Goal: Transaction & Acquisition: Purchase product/service

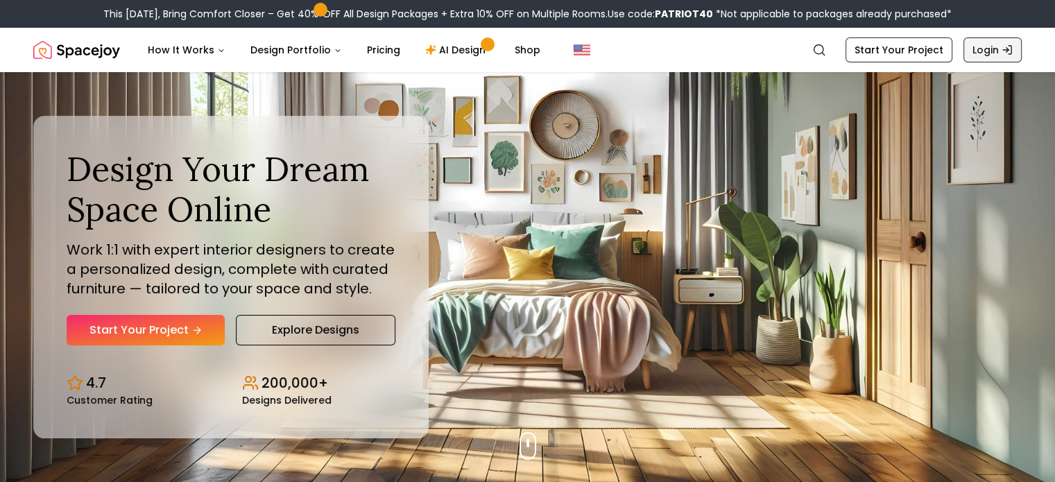
click at [982, 48] on link "Login" at bounding box center [992, 49] width 58 height 25
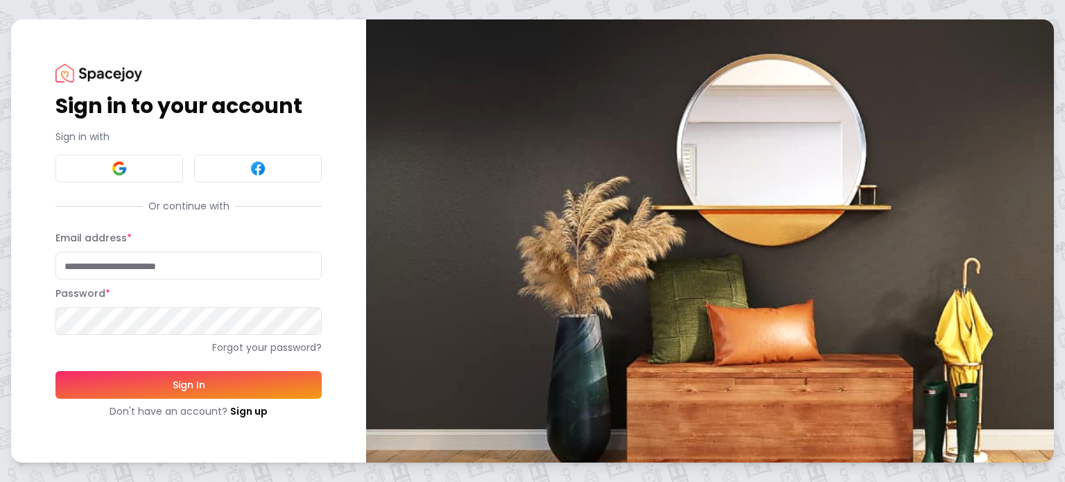
click at [89, 271] on input "Email address *" at bounding box center [188, 266] width 266 height 28
type input "**********"
click at [178, 387] on button "Sign In" at bounding box center [188, 385] width 266 height 28
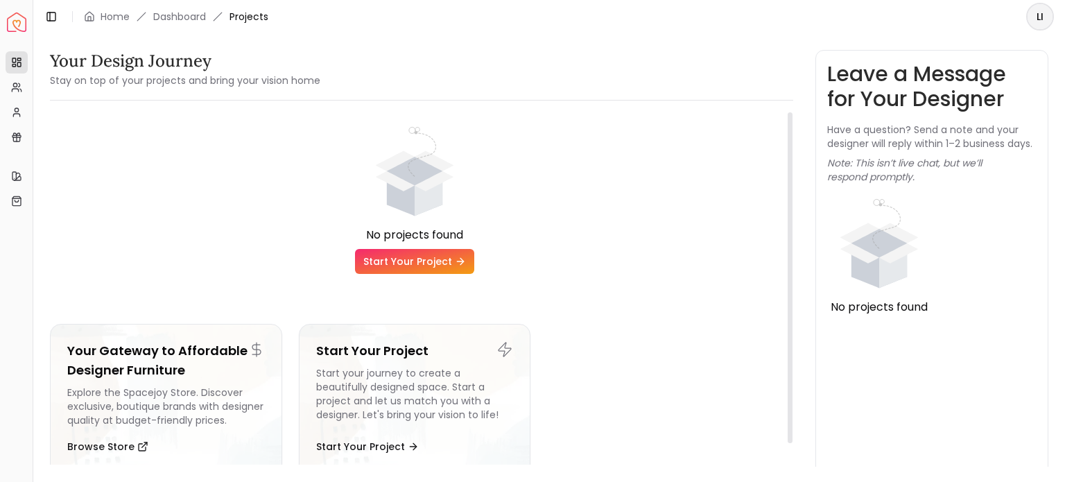
click at [415, 260] on link "Start Your Project" at bounding box center [414, 261] width 119 height 25
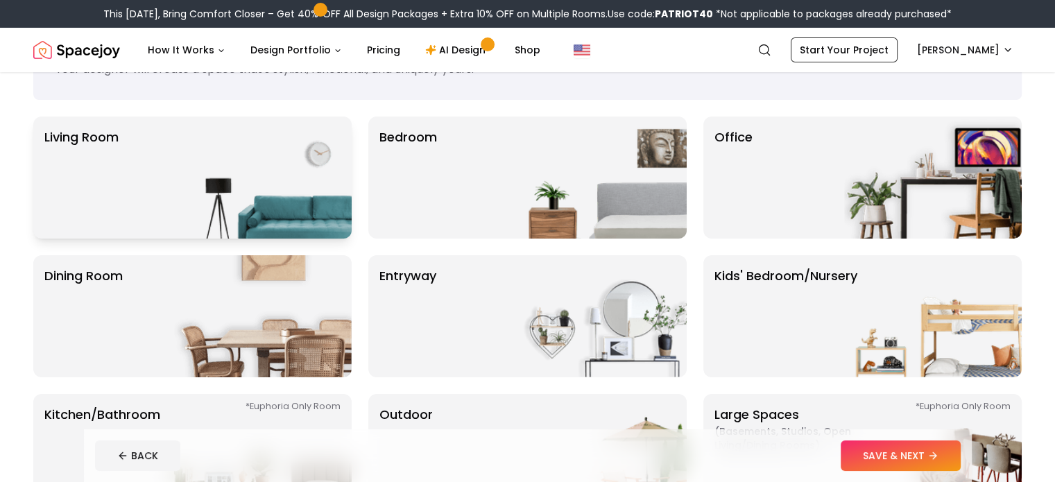
scroll to position [69, 0]
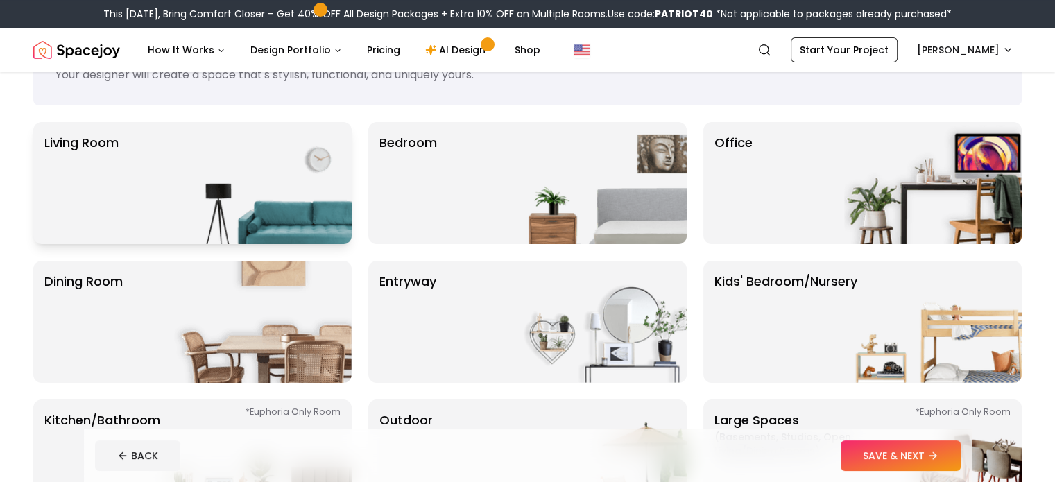
click at [177, 196] on img at bounding box center [263, 183] width 178 height 122
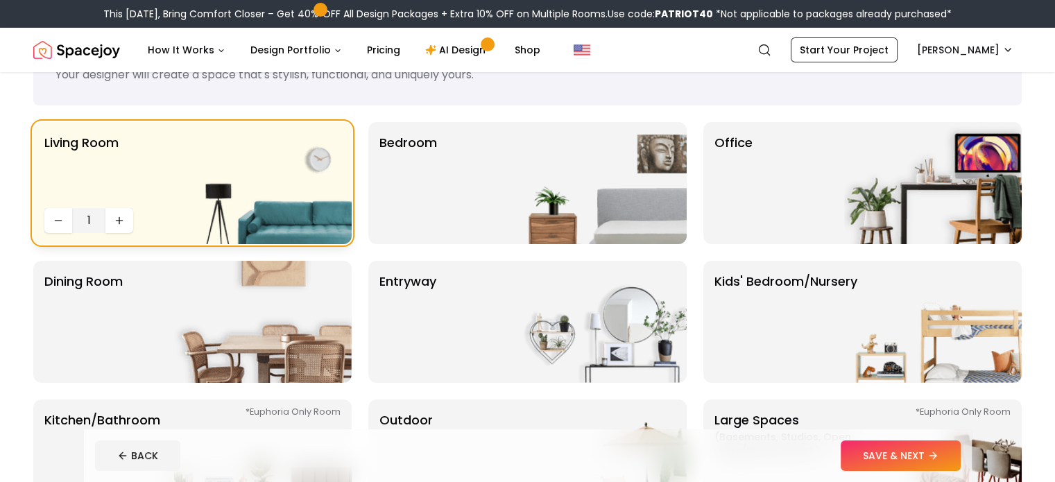
click at [146, 216] on div "Living Room 1" at bounding box center [192, 183] width 318 height 122
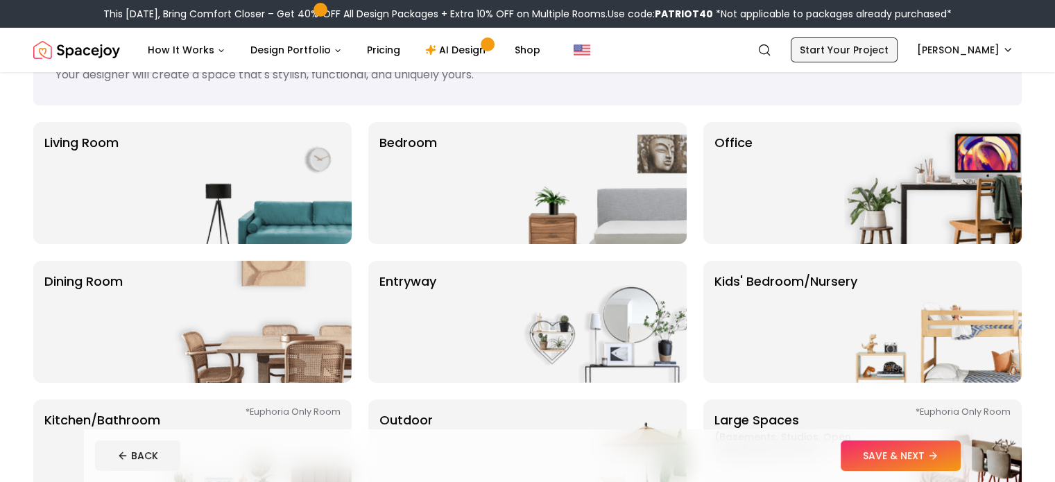
click at [825, 49] on link "Start Your Project" at bounding box center [844, 49] width 107 height 25
click at [135, 168] on div "Living Room" at bounding box center [192, 183] width 318 height 122
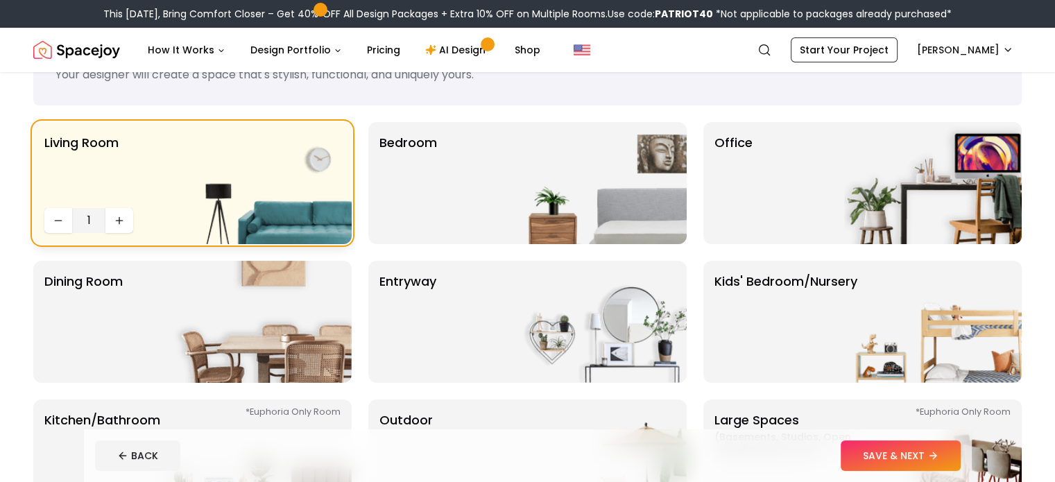
click at [88, 219] on span "1" at bounding box center [89, 220] width 22 height 17
click at [113, 219] on button "Increase quantity" at bounding box center [119, 220] width 28 height 25
click at [60, 217] on icon "Decrease quantity" at bounding box center [58, 220] width 11 height 11
click at [948, 457] on button "SAVE & NEXT" at bounding box center [901, 455] width 120 height 31
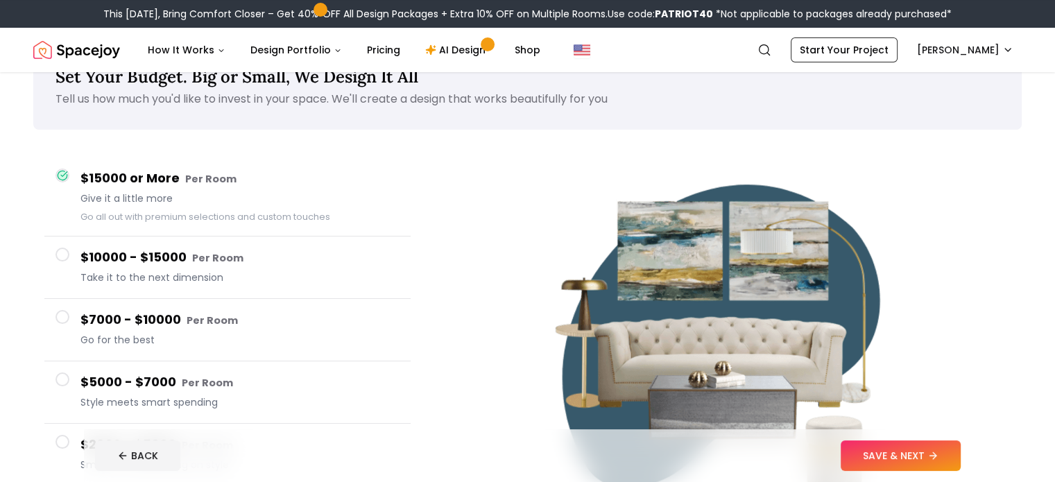
scroll to position [69, 0]
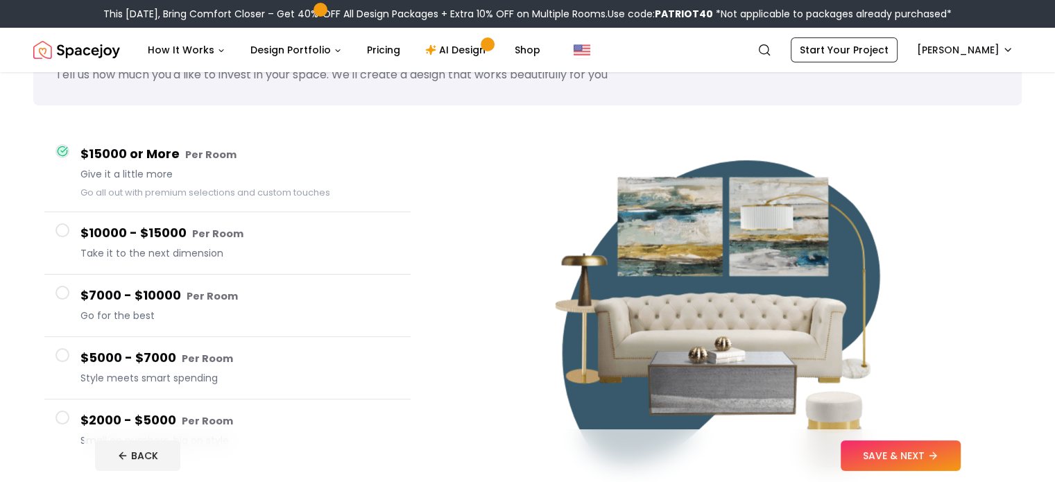
click at [127, 354] on h4 "$5000 - $7000 Per Room" at bounding box center [239, 358] width 319 height 20
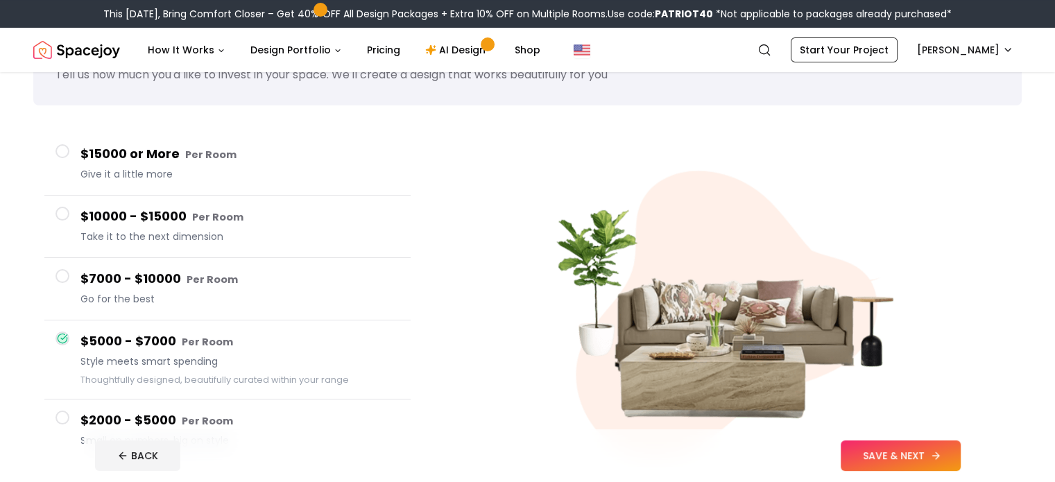
click at [943, 463] on button "SAVE & NEXT" at bounding box center [901, 455] width 120 height 31
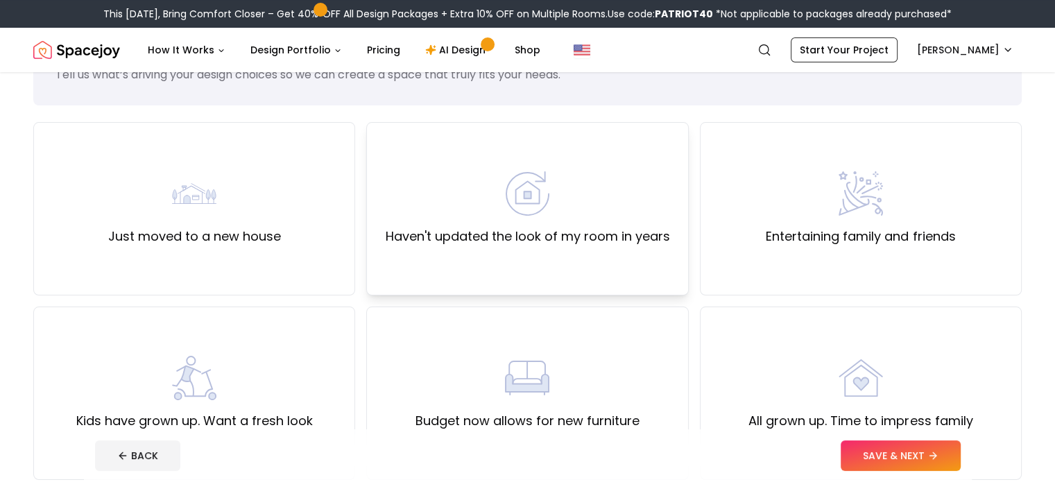
click at [564, 230] on label "Haven't updated the look of my room in years" at bounding box center [527, 236] width 284 height 19
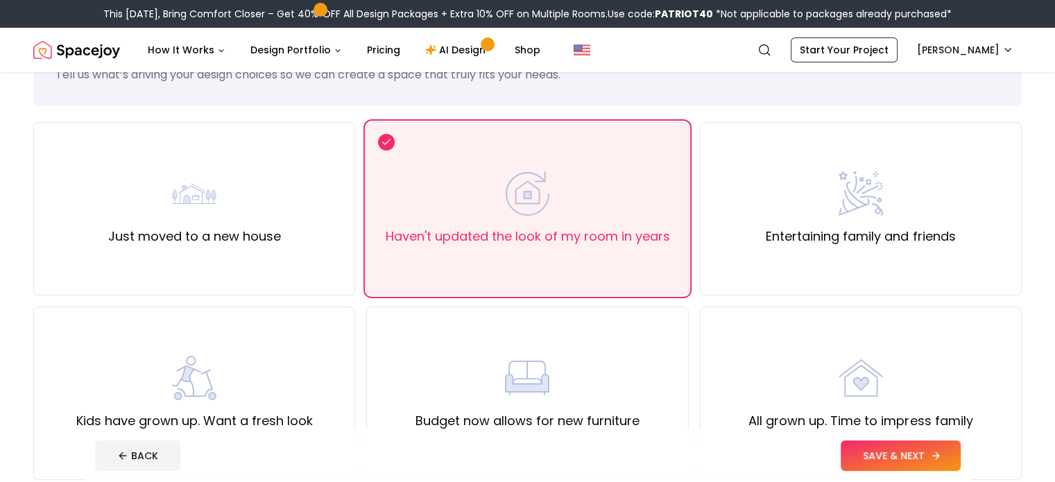
click at [945, 447] on button "SAVE & NEXT" at bounding box center [901, 455] width 120 height 31
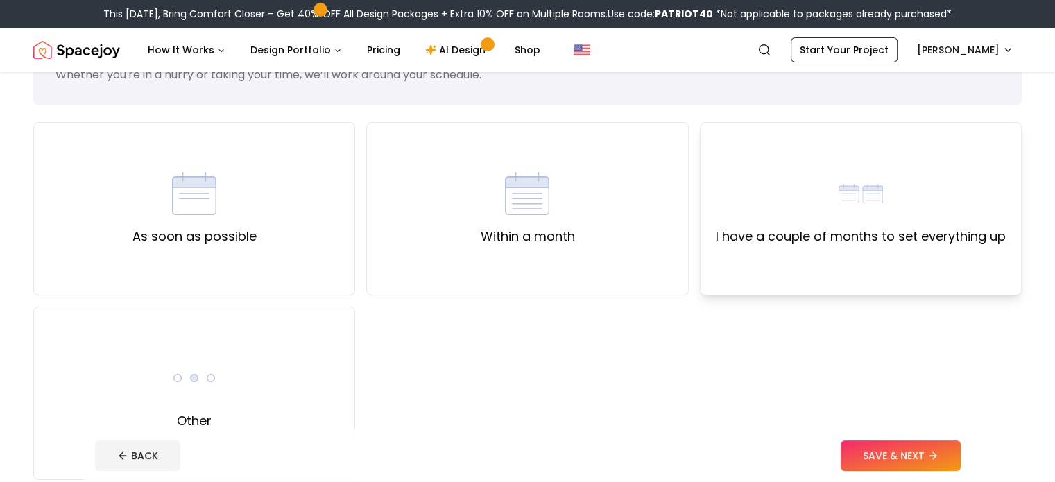
click at [768, 230] on label "I have a couple of months to set everything up" at bounding box center [861, 236] width 290 height 19
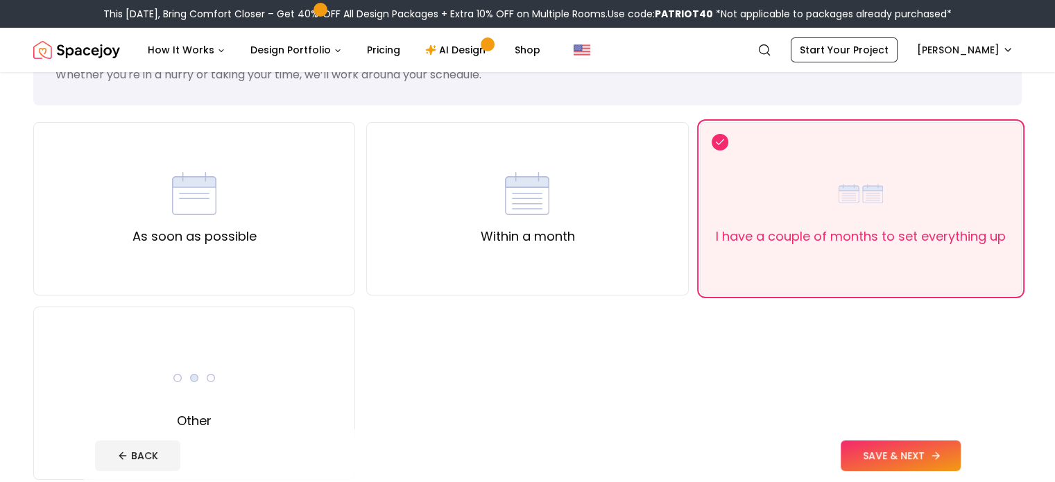
click at [947, 454] on button "SAVE & NEXT" at bounding box center [901, 455] width 120 height 31
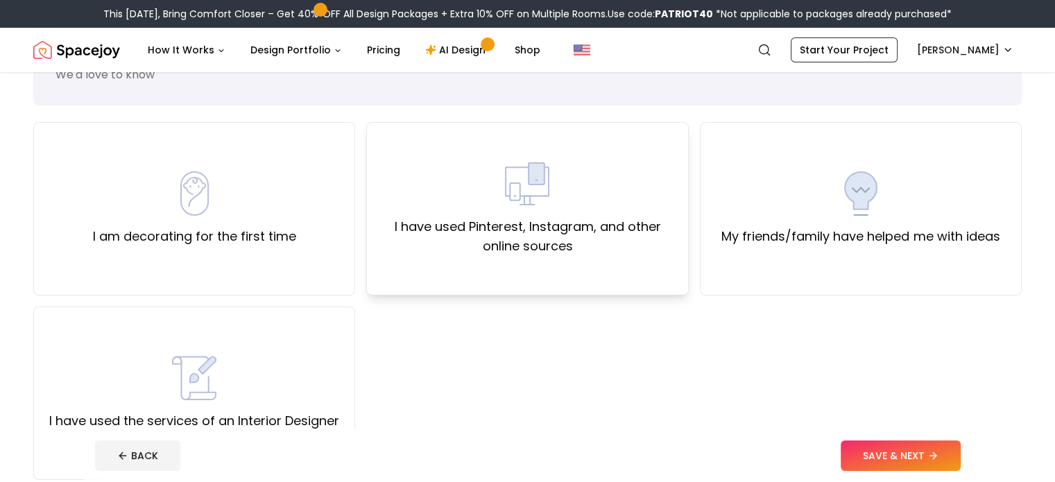
click at [531, 224] on label "I have used Pinterest, Instagram, and other online sources" at bounding box center [527, 236] width 298 height 39
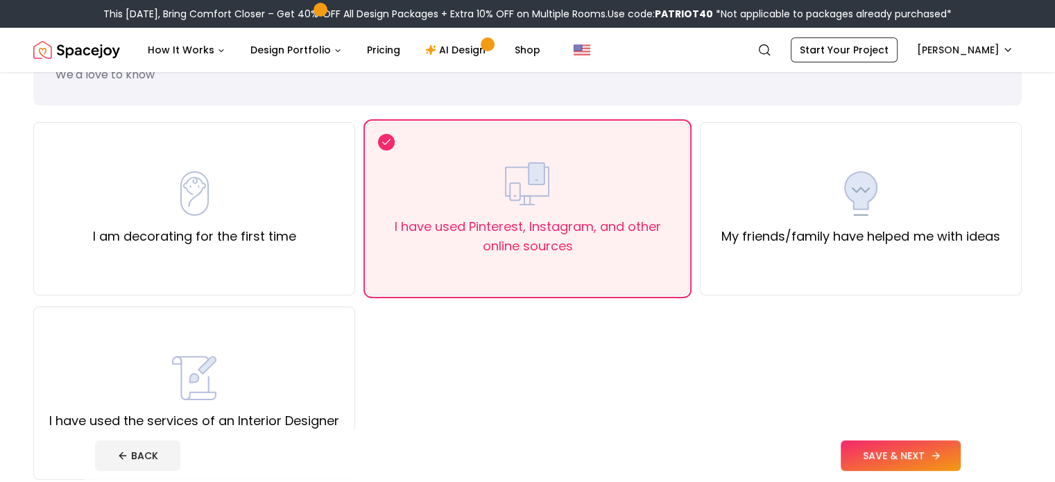
click at [954, 451] on button "SAVE & NEXT" at bounding box center [901, 455] width 120 height 31
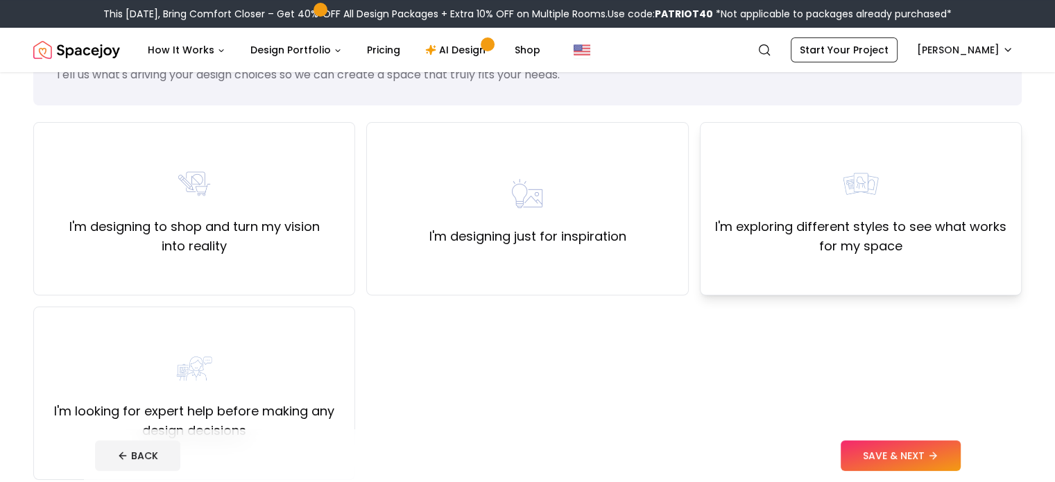
click at [850, 241] on label "I'm exploring different styles to see what works for my space" at bounding box center [861, 236] width 298 height 39
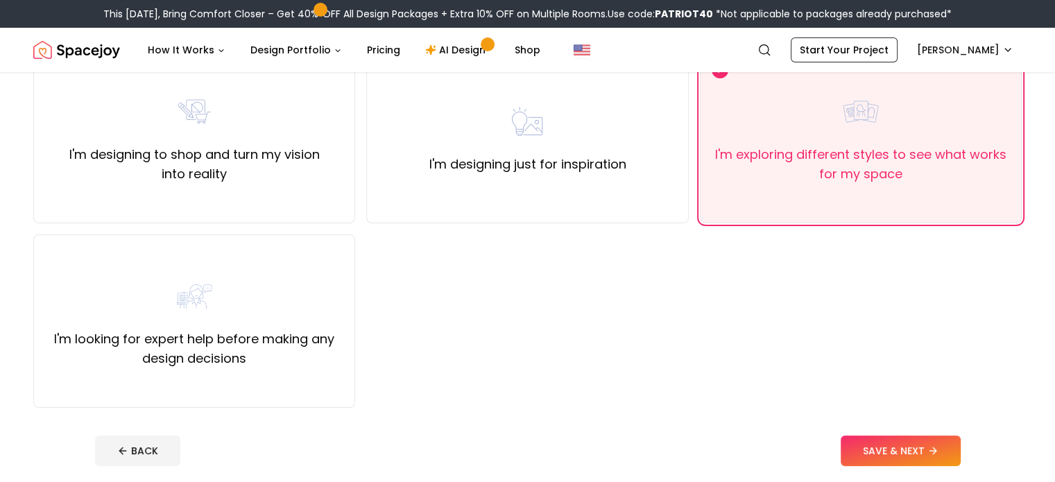
scroll to position [69, 0]
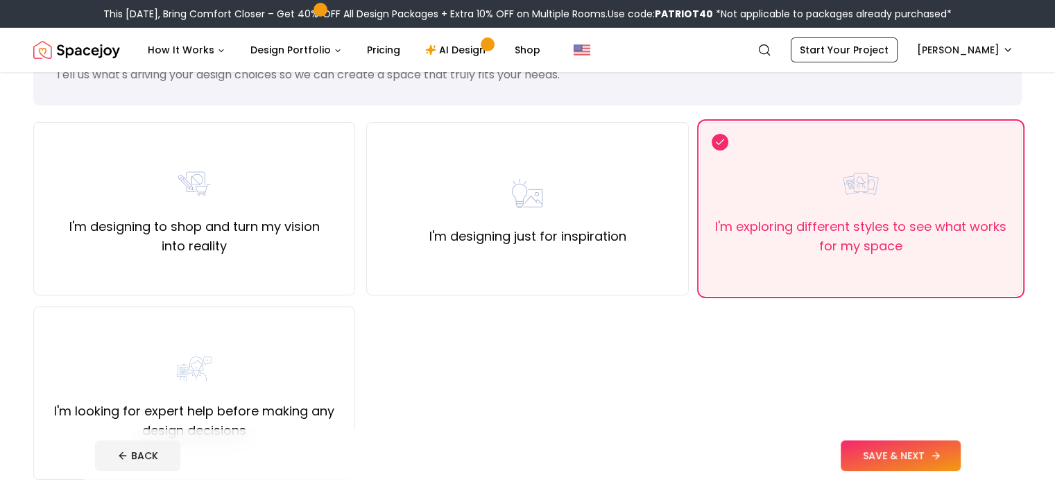
click at [956, 453] on button "SAVE & NEXT" at bounding box center [901, 455] width 120 height 31
